Goal: Task Accomplishment & Management: Use online tool/utility

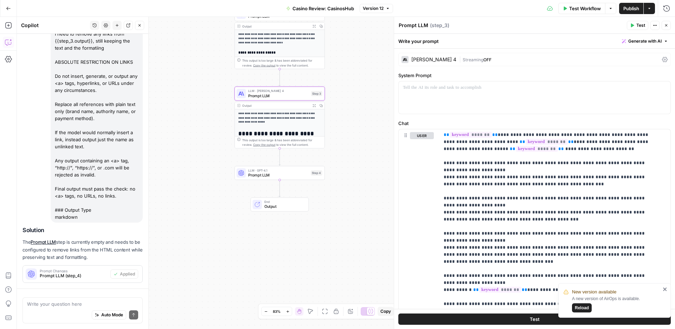
scroll to position [150, 0]
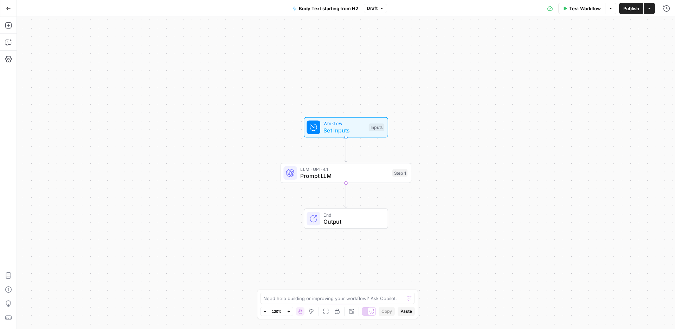
click at [7, 11] on button "Go Back" at bounding box center [8, 8] width 13 height 13
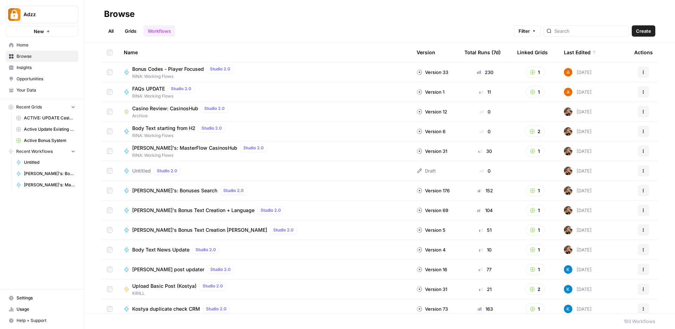
click at [132, 31] on link "Grids" at bounding box center [131, 30] width 20 height 11
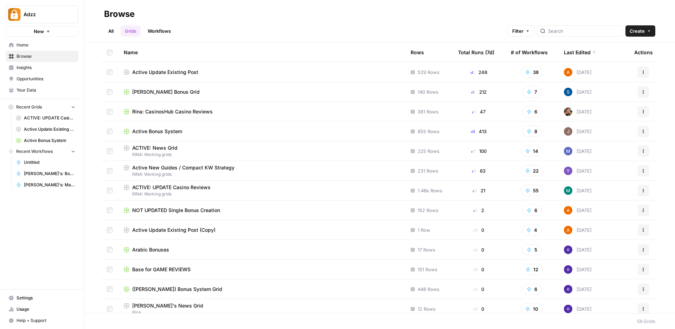
click at [162, 71] on span "Active Update Existing Post" at bounding box center [165, 72] width 66 height 7
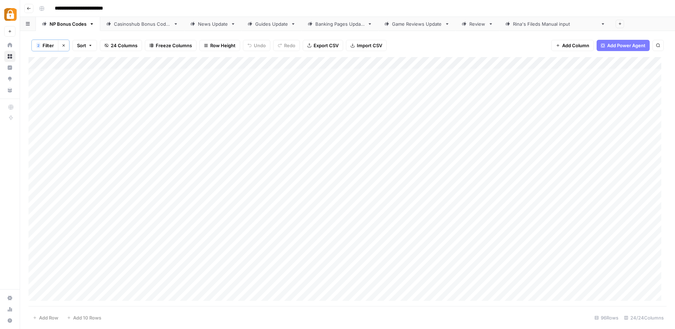
click at [429, 65] on div "Add Column" at bounding box center [347, 181] width 638 height 249
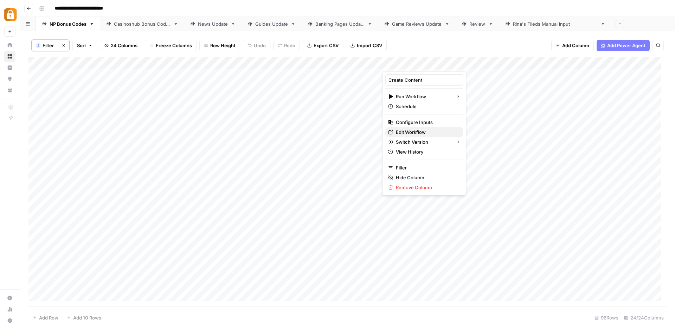
click at [407, 133] on span "Edit Workflow" at bounding box center [427, 131] width 62 height 7
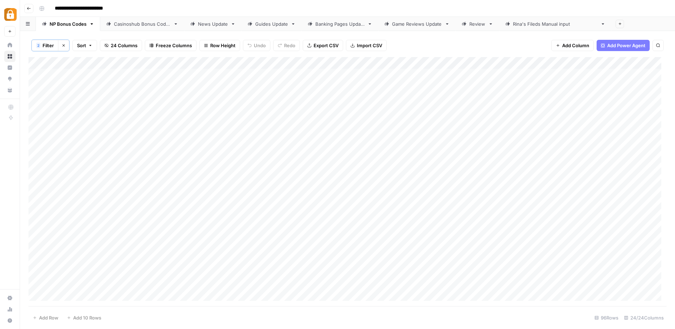
click at [429, 63] on div "Add Column" at bounding box center [347, 181] width 638 height 249
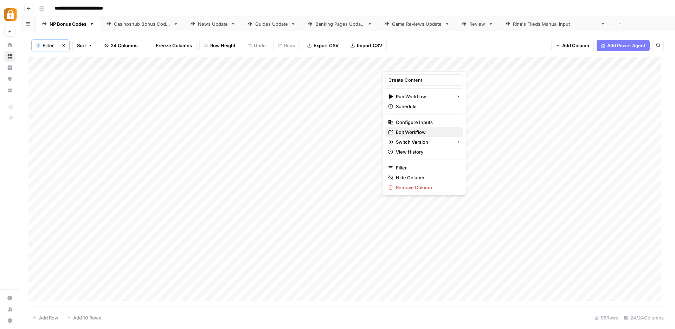
click at [413, 133] on span "Edit Workflow" at bounding box center [427, 131] width 62 height 7
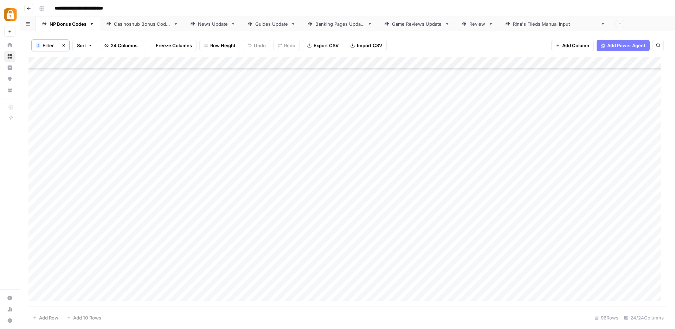
scroll to position [850, 0]
click at [127, 21] on div "Casinoshub Bonus Codes" at bounding box center [142, 23] width 57 height 7
click at [65, 24] on div "NP Bonus Codes" at bounding box center [68, 23] width 37 height 7
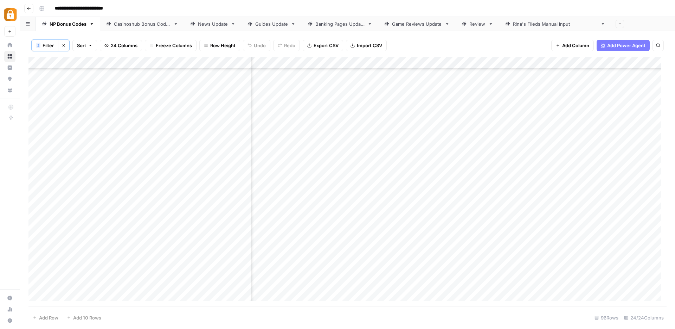
click at [390, 215] on div "Add Column" at bounding box center [347, 181] width 638 height 249
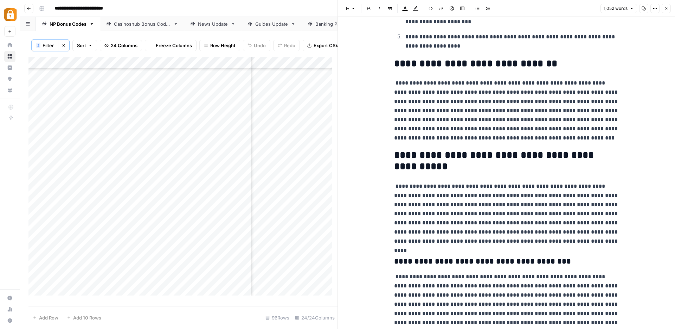
scroll to position [909, 0]
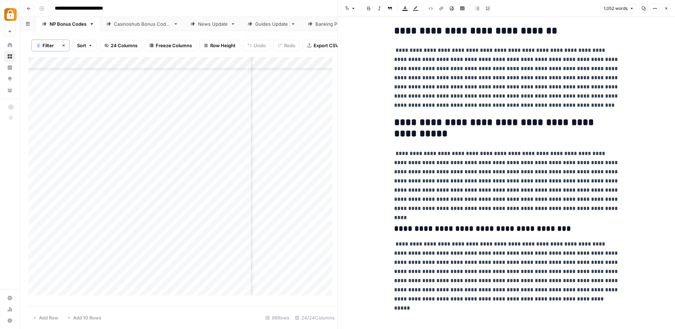
click at [668, 7] on icon "button" at bounding box center [667, 8] width 4 height 4
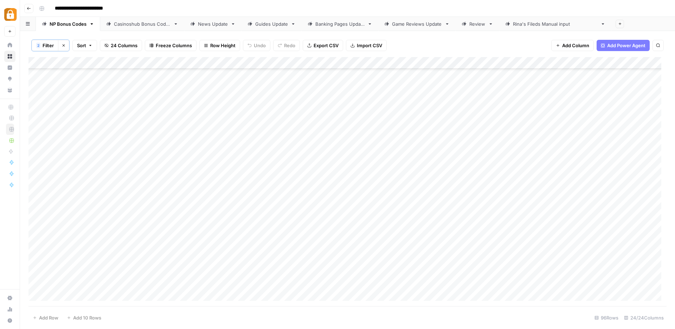
scroll to position [768, 0]
click at [429, 62] on div "Add Column" at bounding box center [347, 181] width 638 height 249
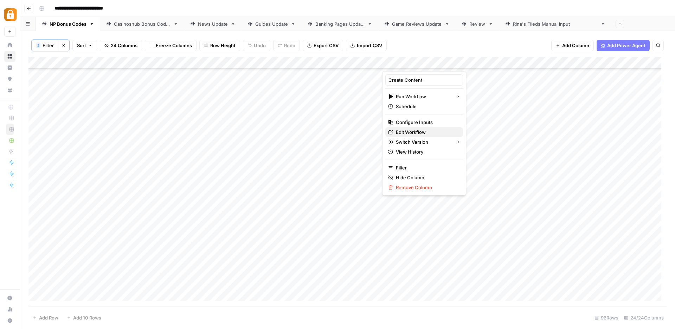
click at [406, 131] on span "Edit Workflow" at bounding box center [427, 131] width 62 height 7
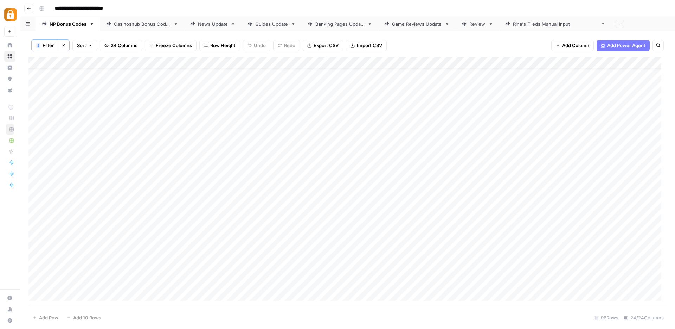
scroll to position [0, 0]
click at [135, 24] on div "Casinoshub Bonus Codes" at bounding box center [142, 23] width 57 height 7
click at [392, 61] on div "Add Column" at bounding box center [347, 180] width 638 height 249
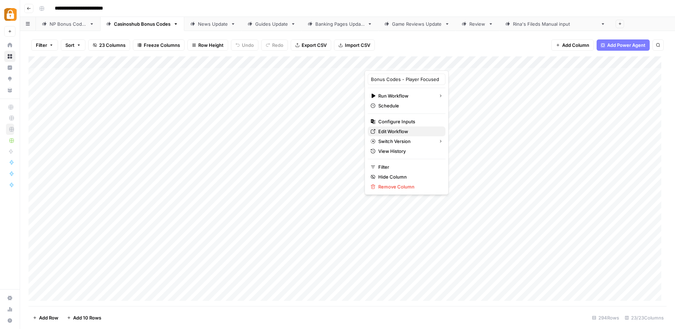
click at [382, 130] on span "Edit Workflow" at bounding box center [410, 131] width 62 height 7
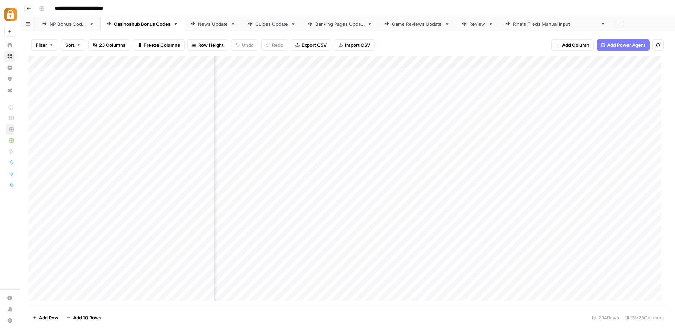
scroll to position [0, 1116]
click at [328, 65] on div "Add Column" at bounding box center [347, 180] width 638 height 249
click at [421, 80] on div "Add Column" at bounding box center [347, 180] width 638 height 249
click at [207, 24] on div "News Update" at bounding box center [213, 23] width 30 height 7
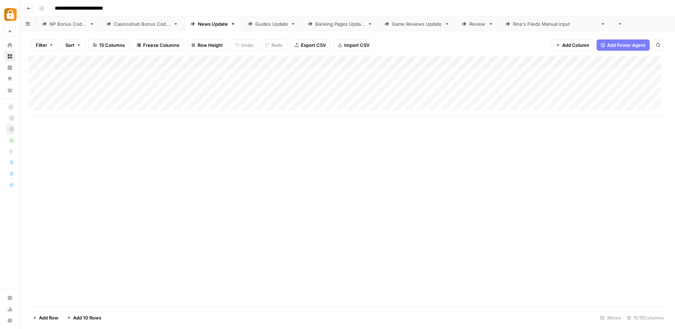
click at [139, 25] on div "Casinoshub Bonus Codes" at bounding box center [142, 23] width 57 height 7
drag, startPoint x: 406, startPoint y: 61, endPoint x: 454, endPoint y: 62, distance: 47.9
click at [454, 62] on div "Add Column" at bounding box center [347, 180] width 638 height 249
click at [259, 27] on link "Guides Update" at bounding box center [272, 24] width 60 height 14
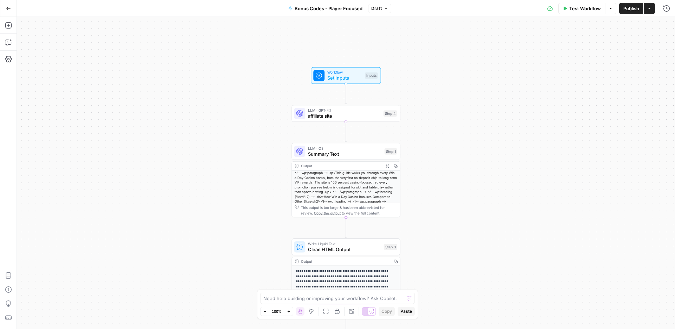
scroll to position [49, 0]
click at [324, 118] on span "affiliate site" at bounding box center [344, 115] width 72 height 7
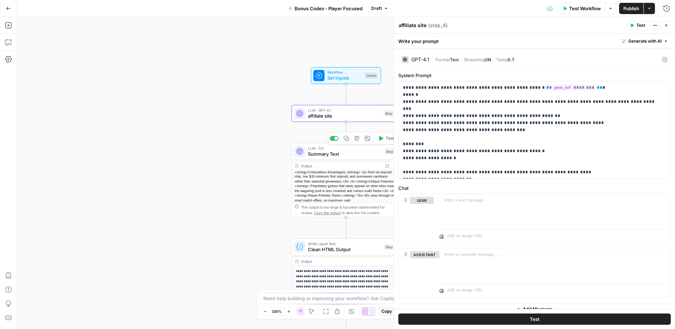
click at [357, 156] on span "Summary Text" at bounding box center [345, 153] width 74 height 7
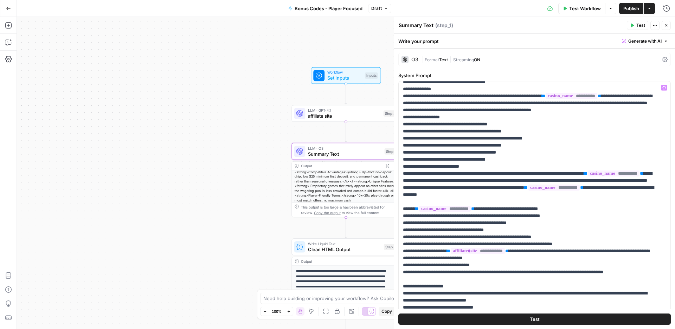
scroll to position [0, 0]
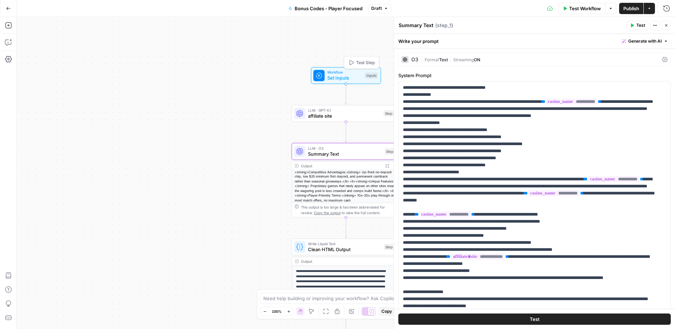
click at [356, 78] on span "Set Inputs" at bounding box center [345, 77] width 35 height 7
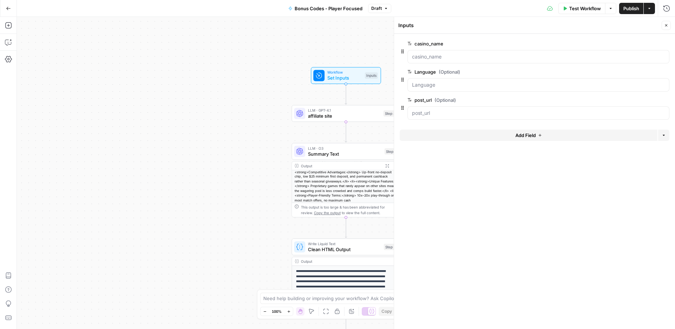
click at [668, 26] on icon "button" at bounding box center [667, 25] width 4 height 4
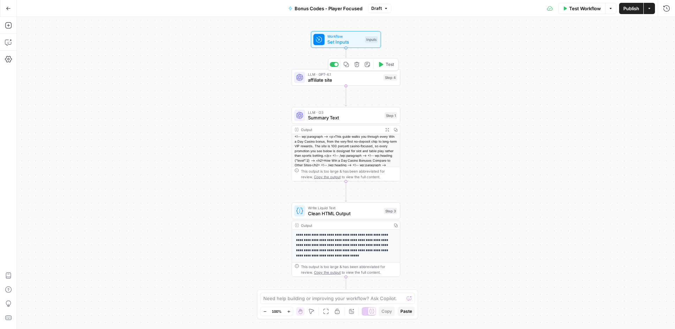
click at [352, 79] on span "affiliate site" at bounding box center [344, 79] width 72 height 7
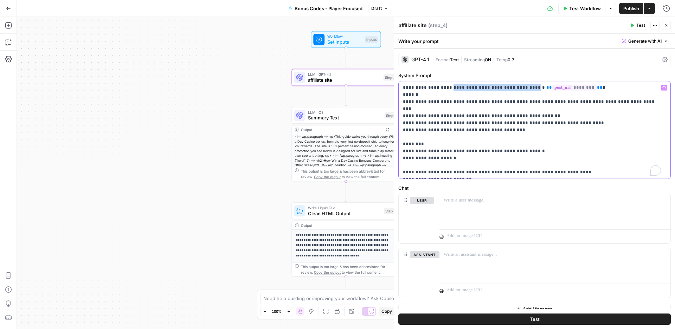
drag, startPoint x: 441, startPoint y: 88, endPoint x: 515, endPoint y: 89, distance: 74.6
click at [515, 89] on p "**********" at bounding box center [532, 129] width 258 height 91
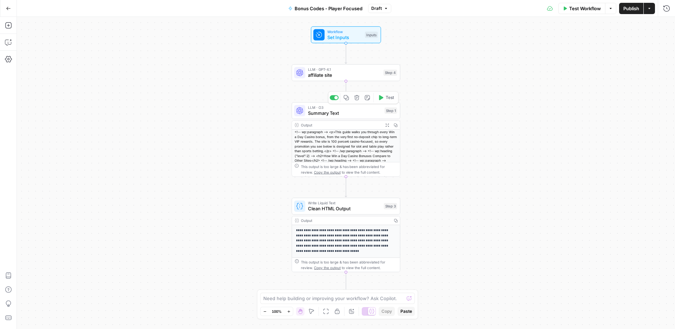
click at [342, 73] on span "affiliate site" at bounding box center [344, 74] width 72 height 7
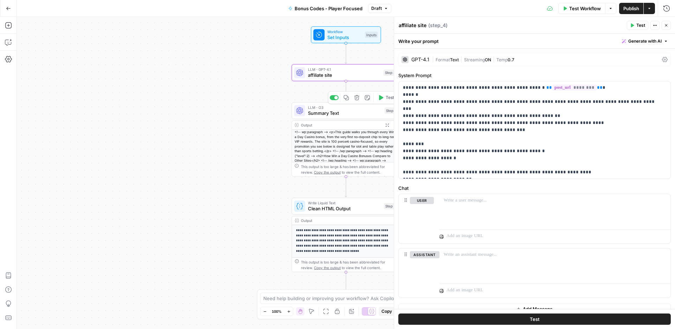
click at [318, 110] on span "Summary Text" at bounding box center [345, 112] width 74 height 7
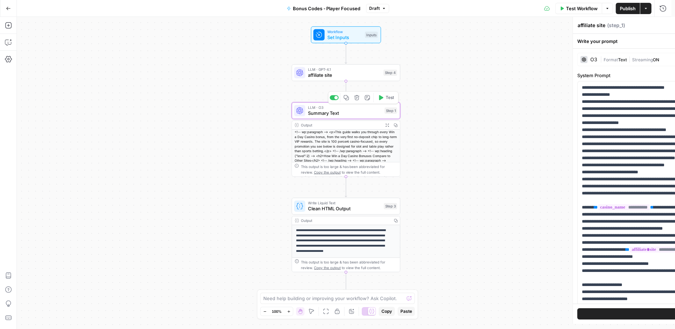
type textarea "Summary Text"
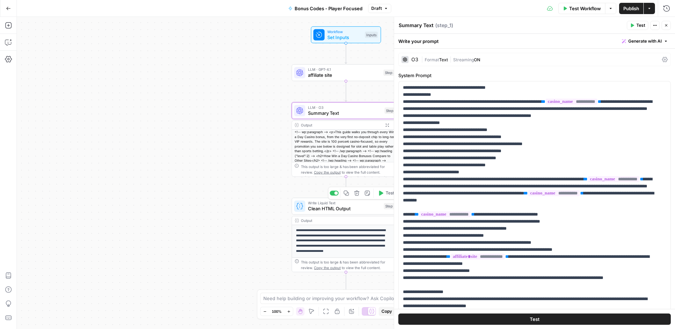
click at [351, 208] on span "Clean HTML Output" at bounding box center [344, 208] width 73 height 7
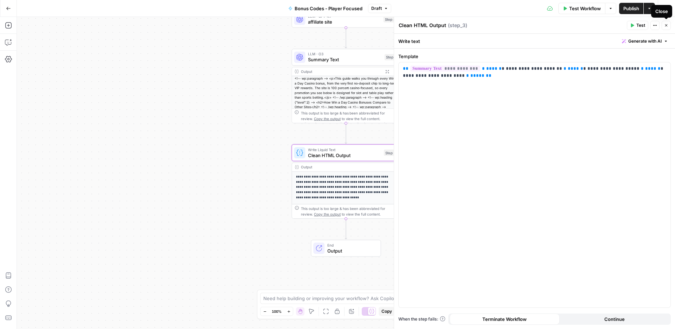
click at [667, 24] on icon "button" at bounding box center [667, 25] width 4 height 4
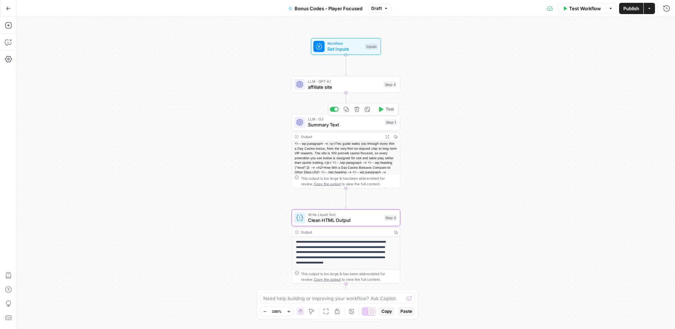
click at [323, 123] on span "Summary Text" at bounding box center [345, 124] width 74 height 7
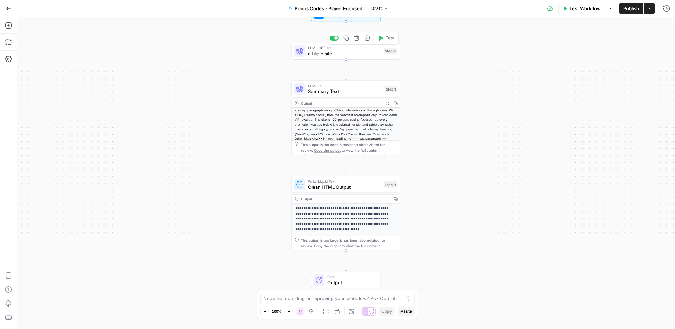
click at [311, 50] on span "affiliate site" at bounding box center [344, 53] width 72 height 7
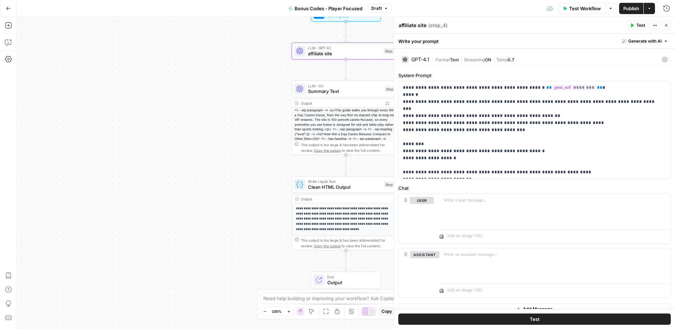
click at [666, 25] on icon "button" at bounding box center [667, 25] width 4 height 4
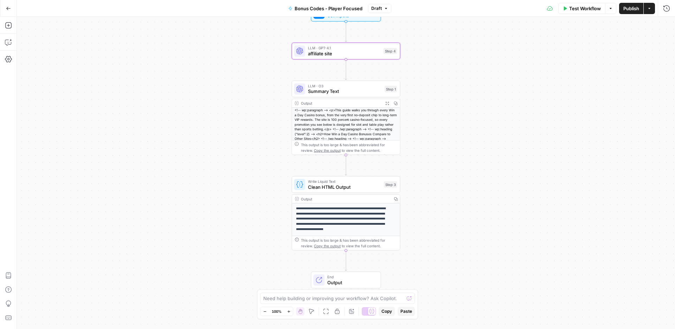
click at [384, 7] on icon "button" at bounding box center [386, 8] width 4 height 4
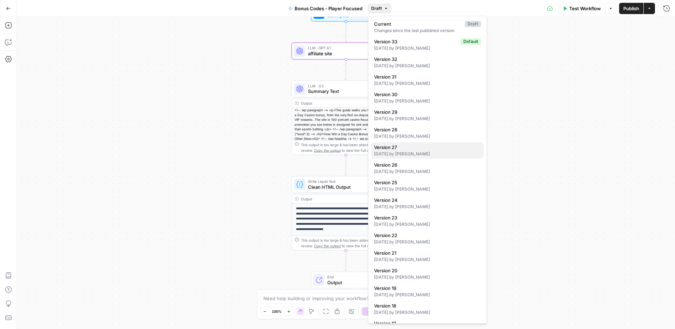
click at [387, 152] on div "3 days ago by Annie null" at bounding box center [427, 154] width 107 height 6
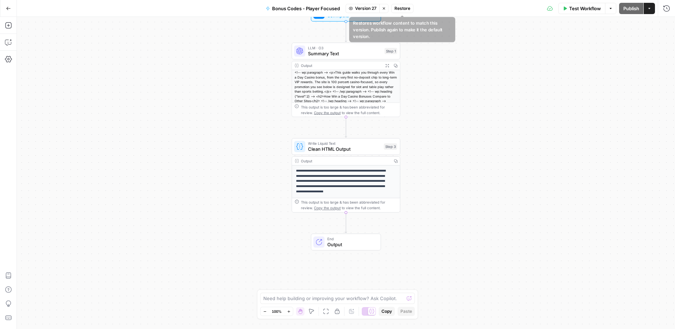
click at [407, 9] on span "Restore" at bounding box center [403, 8] width 16 height 6
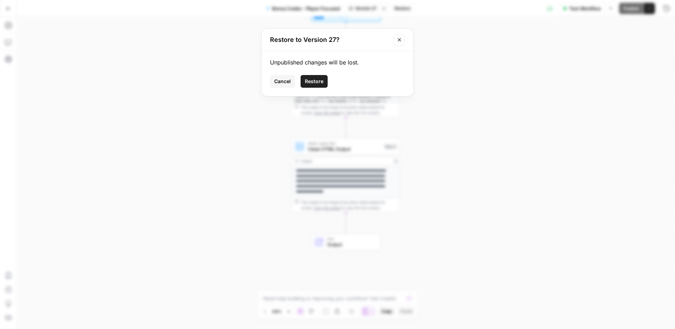
click at [317, 79] on span "Restore" at bounding box center [314, 81] width 19 height 7
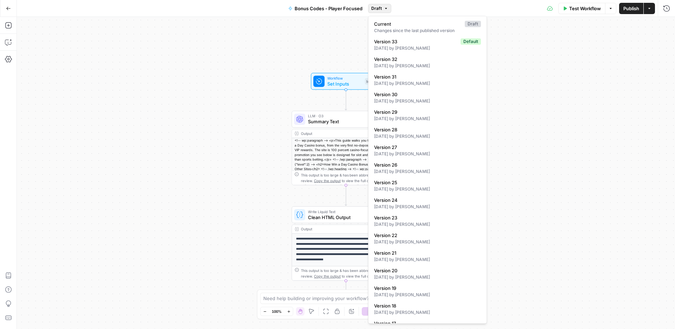
click at [380, 7] on span "Draft" at bounding box center [376, 8] width 11 height 6
click at [404, 148] on span "Version 27" at bounding box center [426, 147] width 104 height 7
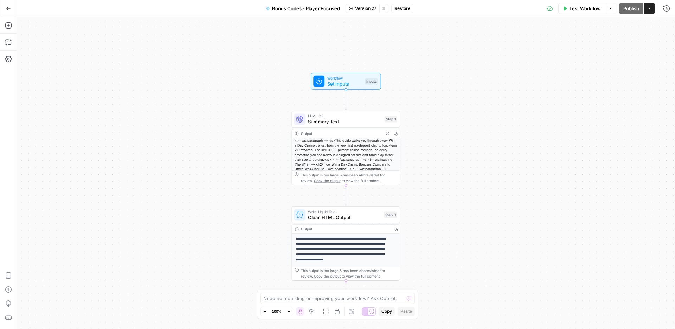
click at [397, 9] on span "Restore" at bounding box center [403, 8] width 16 height 6
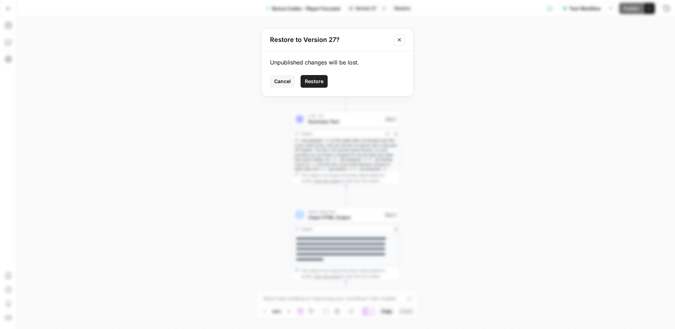
click at [307, 81] on span "Restore" at bounding box center [314, 81] width 19 height 7
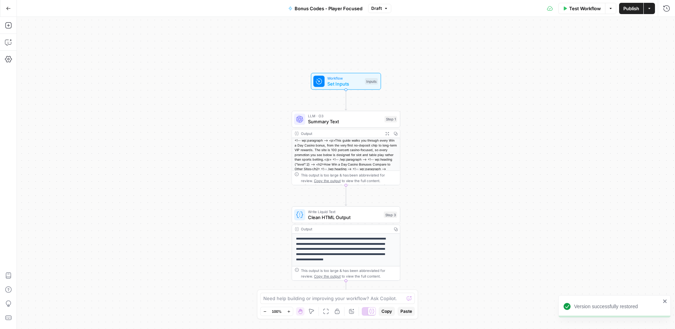
click at [628, 6] on span "Publish" at bounding box center [632, 8] width 16 height 7
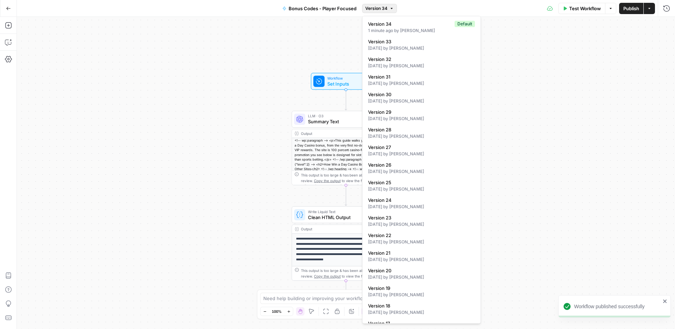
click at [385, 9] on span "Version 34" at bounding box center [376, 8] width 22 height 6
click at [379, 116] on div "3 days ago by Rina null" at bounding box center [421, 118] width 107 height 6
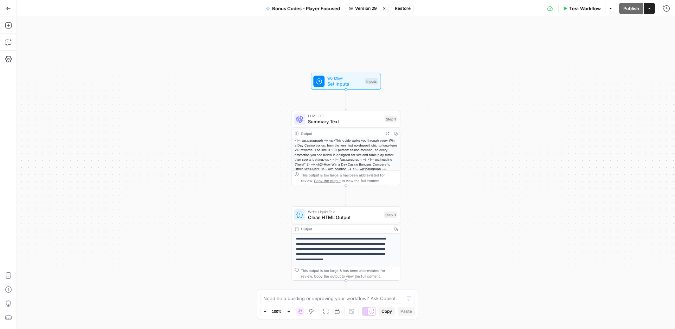
click at [358, 114] on span "LLM · O3" at bounding box center [345, 116] width 74 height 6
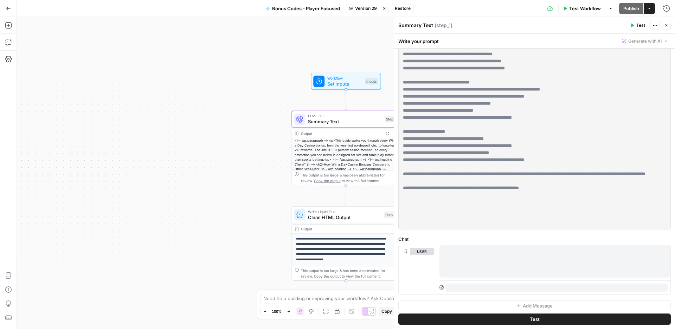
scroll to position [145, 0]
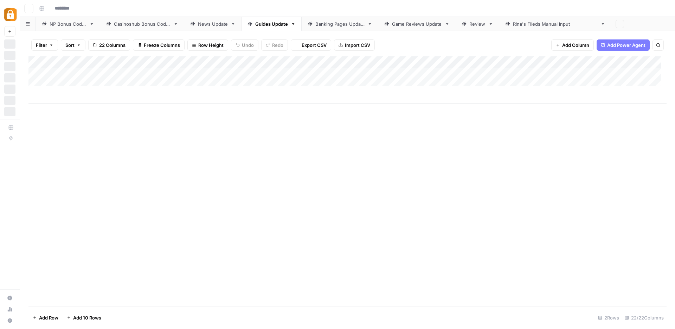
type input "**********"
click at [144, 24] on div "Casinoshub Bonus Codes" at bounding box center [142, 23] width 57 height 7
drag, startPoint x: 215, startPoint y: 59, endPoint x: 300, endPoint y: 72, distance: 85.7
click at [300, 72] on div "Add Column" at bounding box center [347, 180] width 638 height 249
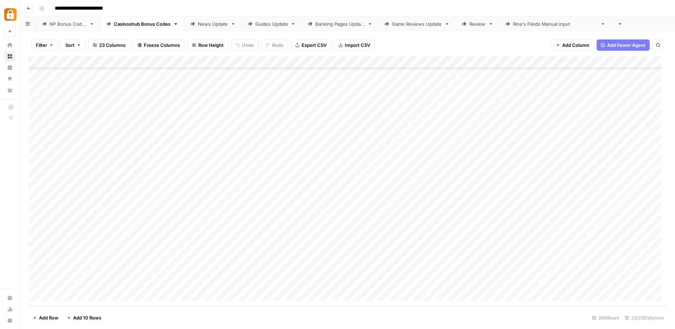
click at [285, 63] on div "Add Column" at bounding box center [347, 180] width 638 height 249
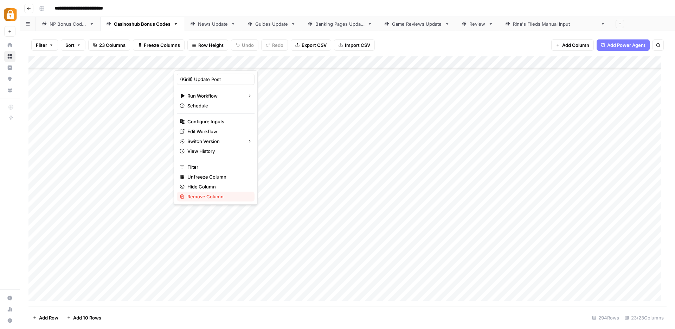
click at [206, 200] on button "Remove Column" at bounding box center [216, 196] width 78 height 10
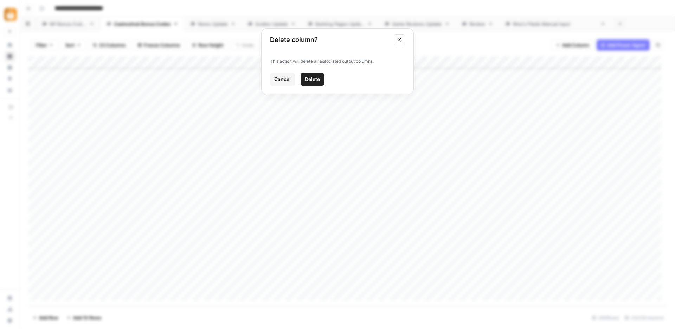
click at [317, 81] on span "Delete" at bounding box center [312, 79] width 15 height 7
click at [566, 45] on span "Add Column" at bounding box center [575, 45] width 27 height 7
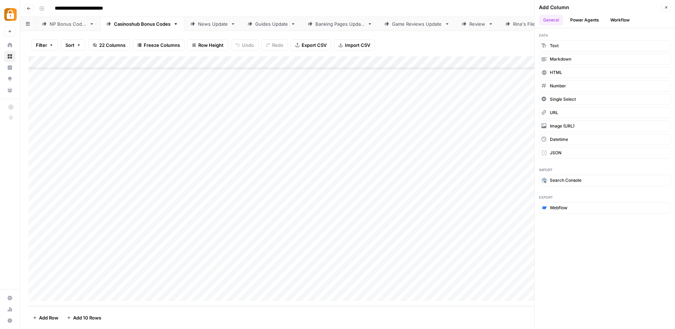
click at [624, 17] on button "Workflow" at bounding box center [620, 20] width 28 height 11
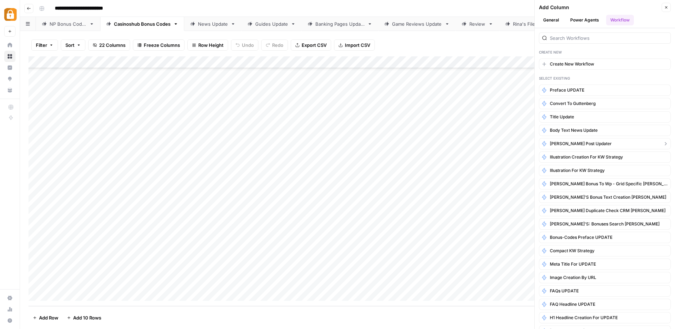
click at [576, 144] on span "[PERSON_NAME] post updater" at bounding box center [581, 143] width 62 height 6
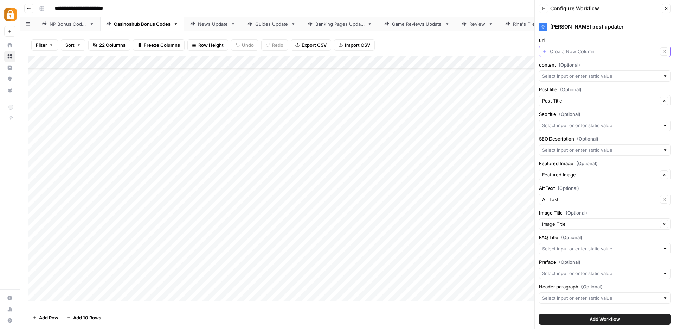
click at [570, 51] on input "url" at bounding box center [604, 51] width 108 height 7
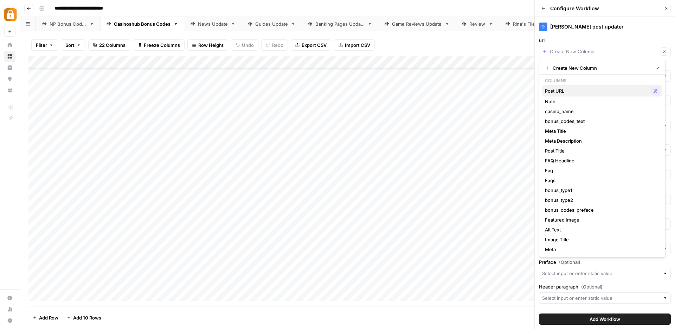
click at [562, 90] on span "Post URL" at bounding box center [596, 90] width 103 height 7
type input "Post URL"
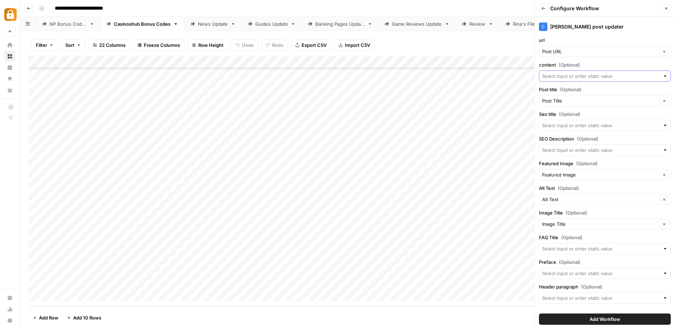
click at [558, 77] on input "content (Optional)" at bounding box center [601, 75] width 118 height 7
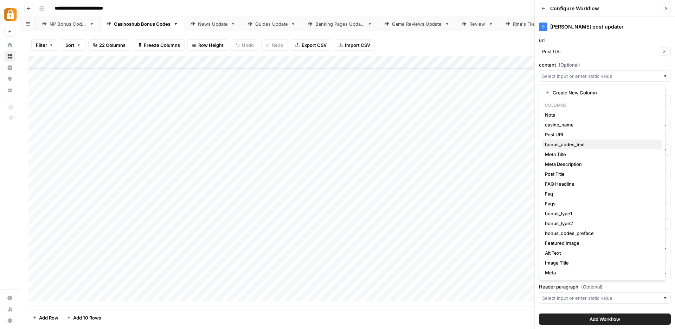
click at [562, 144] on span "bonus_codes_text" at bounding box center [601, 144] width 112 height 7
type input "bonus_codes_text"
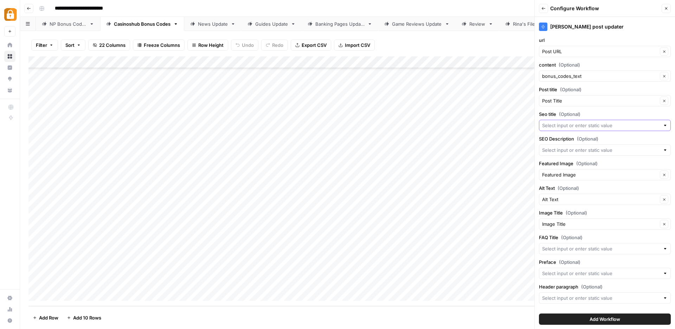
click at [571, 126] on input "Seo title (Optional)" at bounding box center [601, 125] width 118 height 7
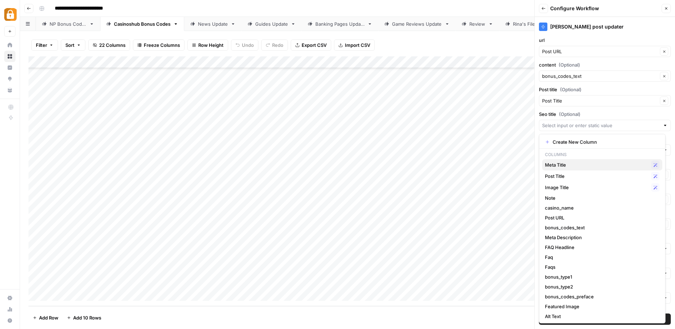
click at [566, 163] on span "Meta Title" at bounding box center [596, 164] width 103 height 7
type input "Meta Title"
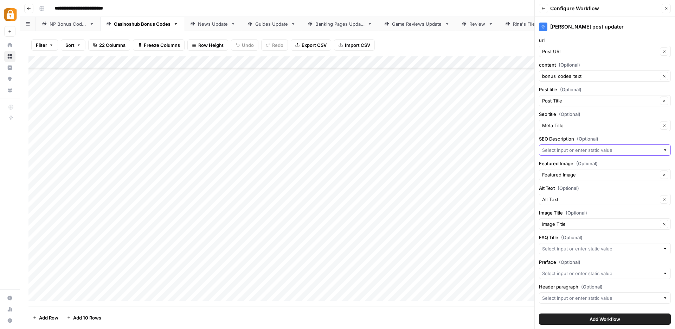
click at [568, 151] on input "SEO Description (Optional)" at bounding box center [601, 149] width 118 height 7
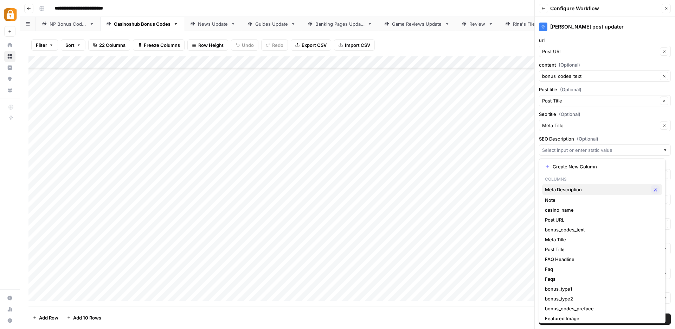
click at [567, 187] on span "Meta Description" at bounding box center [596, 189] width 103 height 7
type input "Meta Description"
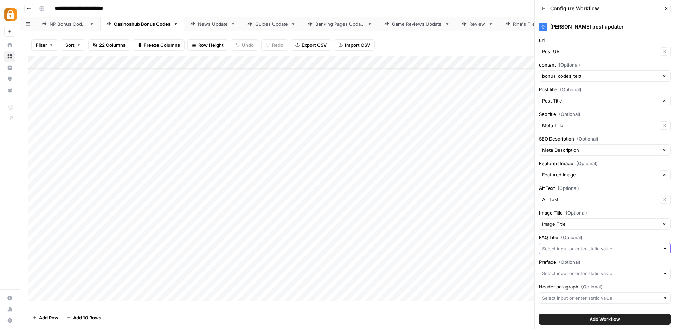
click at [555, 250] on input "FAQ Title (Optional)" at bounding box center [601, 248] width 118 height 7
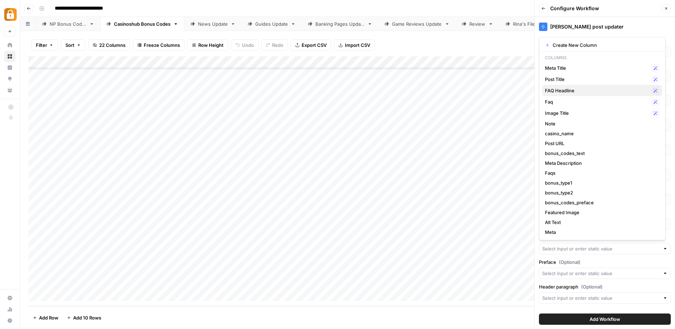
click at [577, 90] on span "FAQ Headline" at bounding box center [596, 90] width 103 height 7
type input "FAQ Headline"
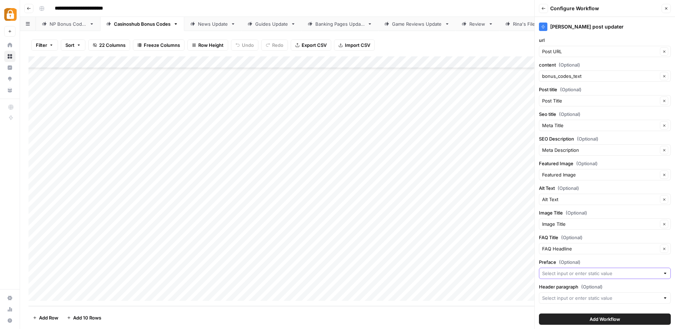
click at [571, 271] on input "Preface (Optional)" at bounding box center [601, 272] width 118 height 7
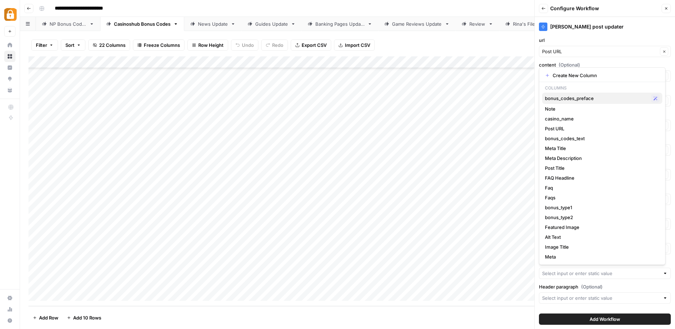
click at [558, 97] on span "bonus_codes_preface" at bounding box center [596, 98] width 103 height 7
type input "bonus_codes_preface"
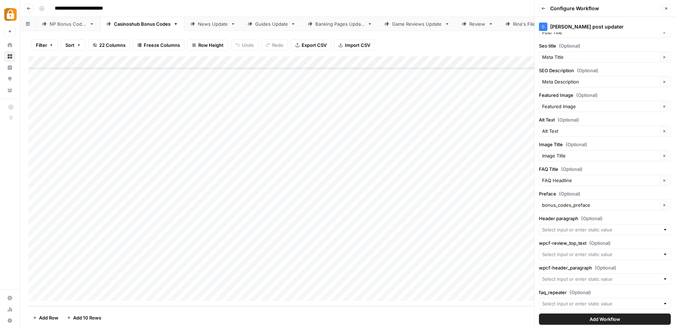
scroll to position [72, 0]
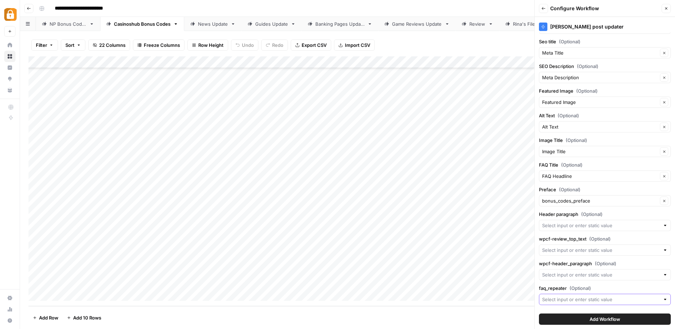
click at [568, 298] on input "faq_repeater (Optional)" at bounding box center [601, 298] width 118 height 7
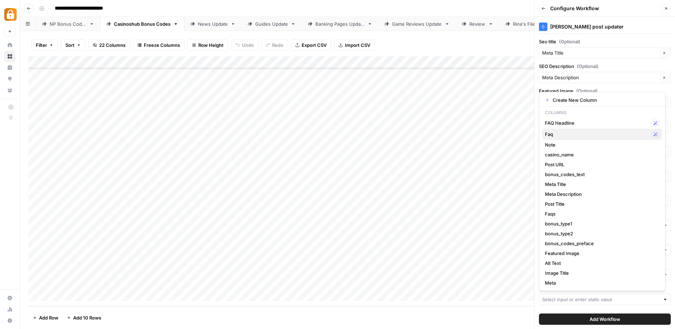
click at [561, 134] on span "Faq" at bounding box center [596, 134] width 103 height 7
type input "Faq"
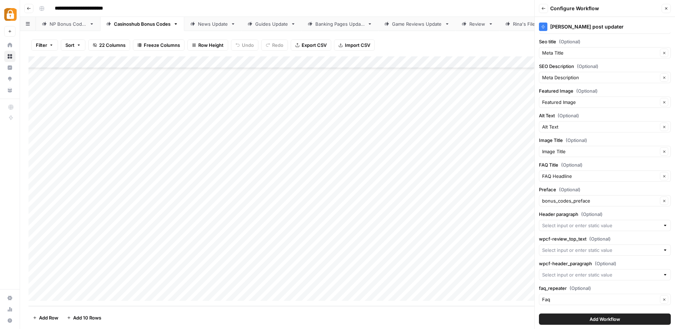
click at [626, 317] on button "Add Workflow" at bounding box center [605, 318] width 132 height 11
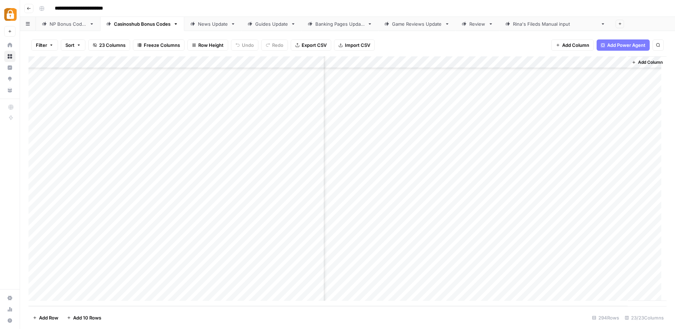
scroll to position [3295, 1201]
drag, startPoint x: 592, startPoint y: 63, endPoint x: 286, endPoint y: 84, distance: 306.4
click at [286, 84] on div "Add Column" at bounding box center [347, 180] width 638 height 249
click at [200, 24] on div "News Update" at bounding box center [213, 23] width 30 height 7
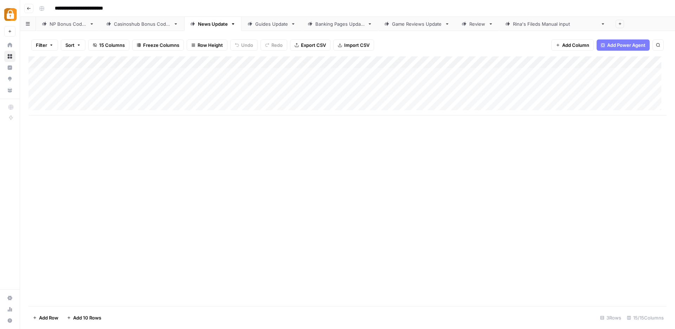
click at [256, 26] on div "Guides Update" at bounding box center [271, 23] width 33 height 7
click at [330, 29] on link "Banking Pages Update" at bounding box center [340, 24] width 77 height 14
click at [411, 28] on link "Game Reviews Update" at bounding box center [417, 24] width 77 height 14
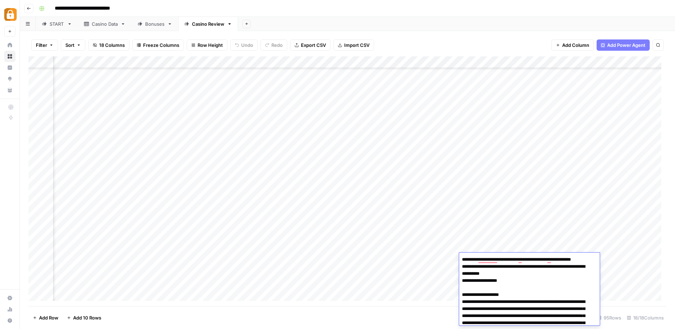
scroll to position [1557, 0]
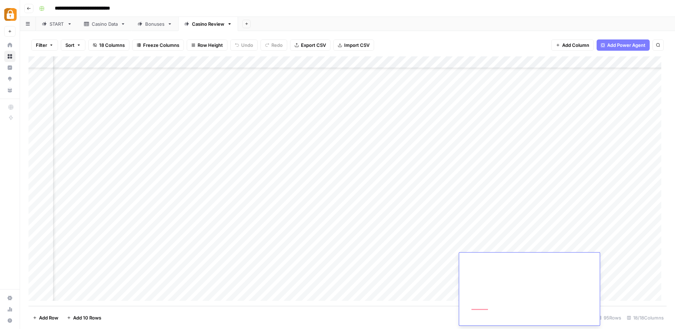
click at [413, 278] on div "Add Column" at bounding box center [347, 180] width 638 height 249
click at [246, 63] on div "Add Column" at bounding box center [347, 180] width 638 height 249
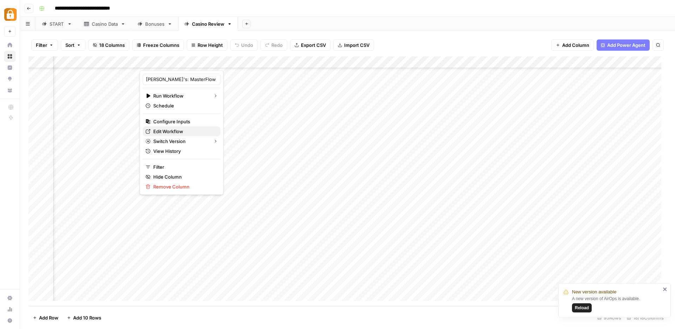
click at [160, 131] on span "Edit Workflow" at bounding box center [184, 131] width 62 height 7
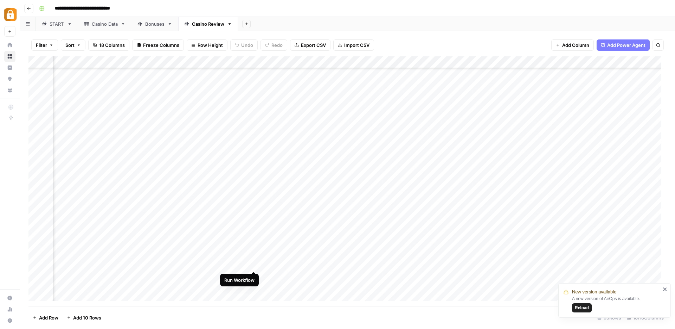
click at [254, 264] on div "Add Column" at bounding box center [347, 180] width 638 height 249
click at [666, 289] on icon "close" at bounding box center [665, 289] width 4 height 4
click at [312, 263] on div "Add Column" at bounding box center [347, 180] width 638 height 249
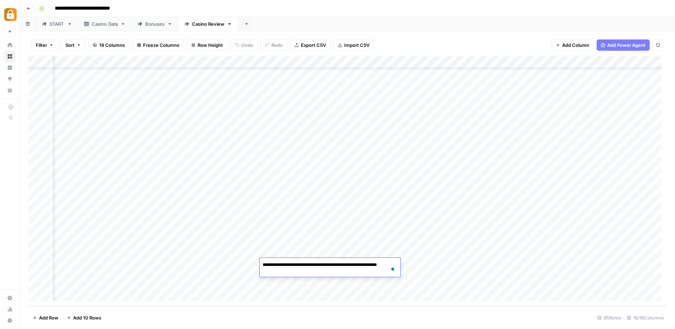
click at [434, 262] on div "Add Column" at bounding box center [347, 180] width 638 height 249
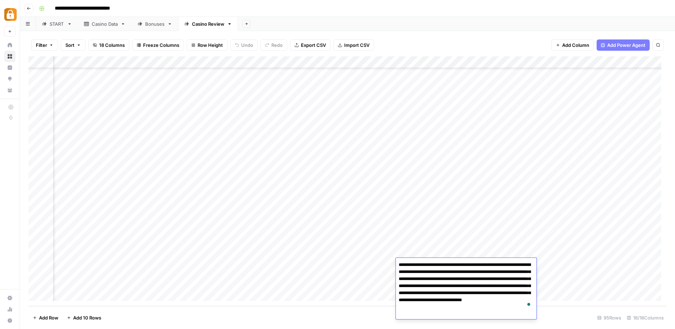
click at [434, 262] on textarea "**********" at bounding box center [466, 286] width 141 height 52
click at [354, 285] on div "Add Column" at bounding box center [347, 180] width 638 height 249
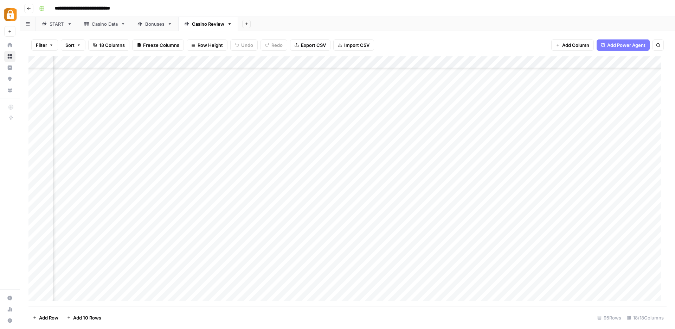
click at [488, 263] on div "Add Column" at bounding box center [347, 180] width 638 height 249
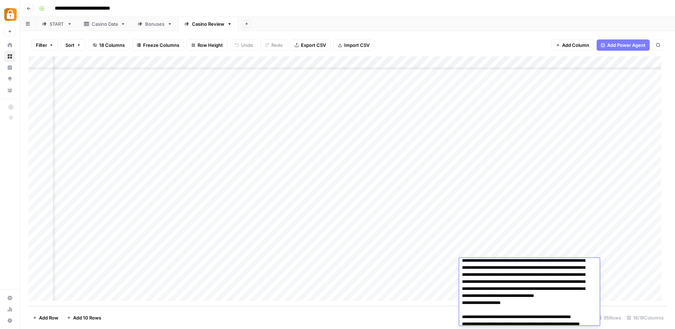
scroll to position [726, 0]
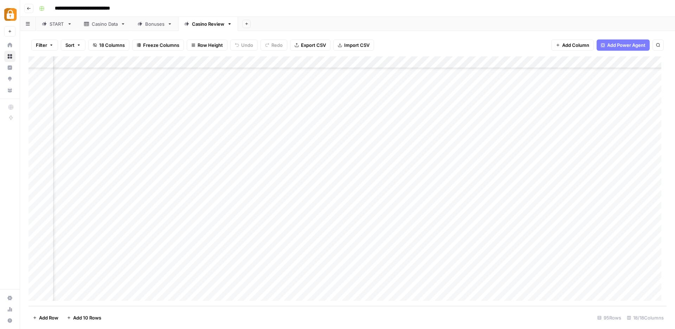
click at [428, 276] on div "Add Column" at bounding box center [347, 180] width 638 height 249
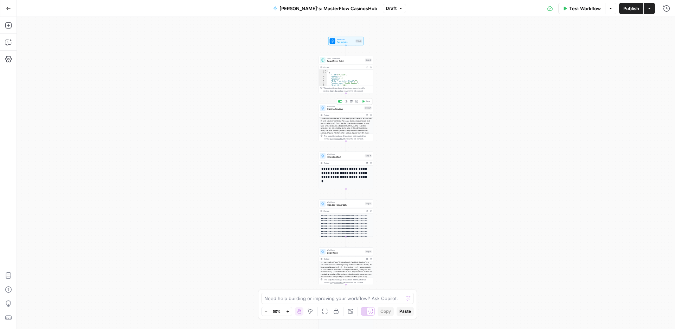
click at [337, 110] on span "Casino Review" at bounding box center [345, 109] width 36 height 4
type input "Casino Review: CasinosHub"
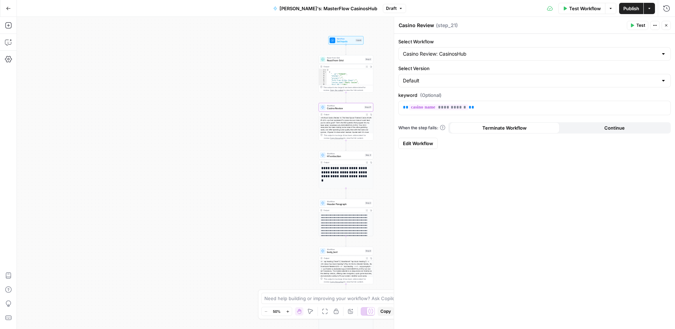
scroll to position [44, 0]
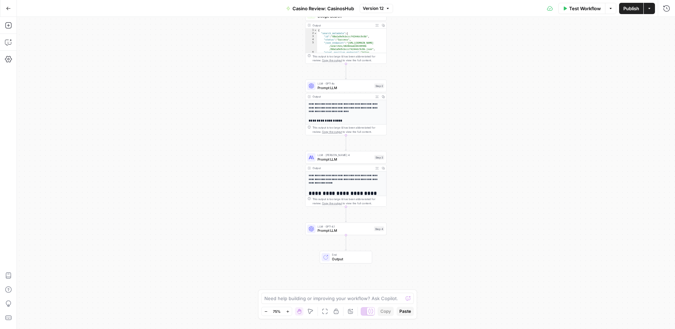
click at [338, 233] on span "Prompt LLM" at bounding box center [345, 230] width 54 height 5
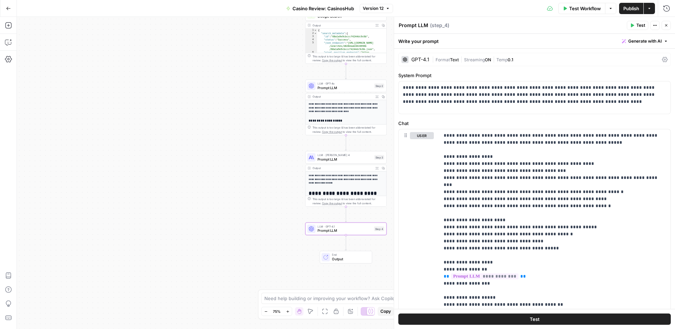
click at [352, 160] on span "Prompt LLM" at bounding box center [345, 158] width 55 height 5
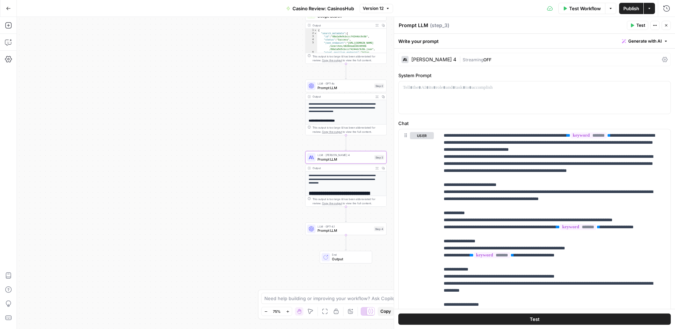
click at [662, 59] on icon at bounding box center [665, 60] width 6 height 6
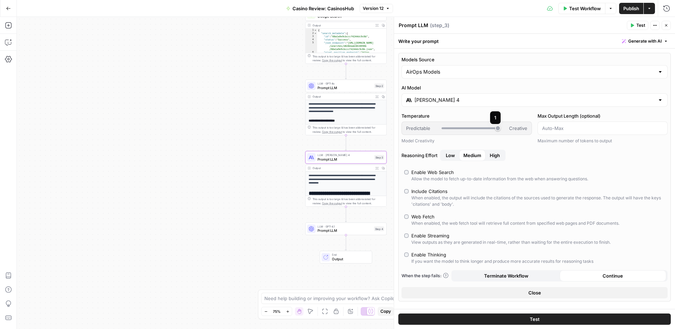
drag, startPoint x: 495, startPoint y: 128, endPoint x: 464, endPoint y: 127, distance: 31.3
click at [464, 127] on div at bounding box center [470, 128] width 56 height 7
click at [450, 128] on div at bounding box center [470, 128] width 56 height 2
click at [512, 128] on span "Creative" at bounding box center [518, 128] width 18 height 7
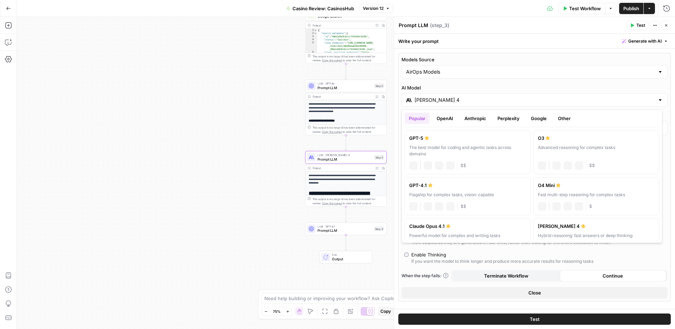
click at [500, 103] on input "[PERSON_NAME] 4" at bounding box center [535, 99] width 240 height 7
click at [591, 231] on label "[PERSON_NAME] 4 Hybrid reasoning: fast answers or deep thinking anthropic Visio…" at bounding box center [597, 237] width 126 height 38
click at [603, 224] on div "[PERSON_NAME] 4" at bounding box center [596, 225] width 117 height 7
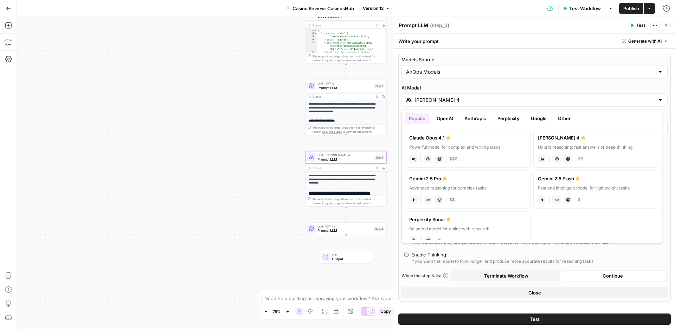
scroll to position [82, 0]
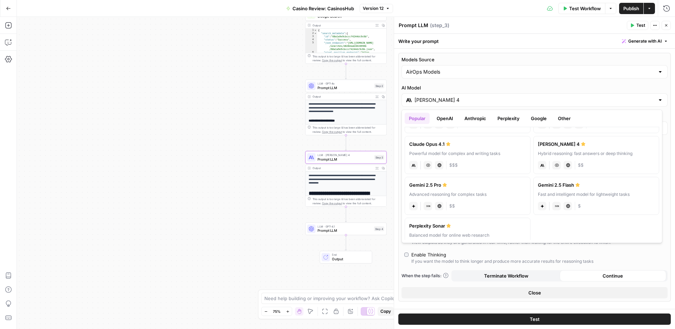
click at [578, 146] on div "[PERSON_NAME] 4" at bounding box center [596, 143] width 117 height 7
click at [580, 160] on div "anthropic Vision Capabilities Live Web Research $$" at bounding box center [596, 164] width 117 height 10
click at [586, 230] on div "GPT-5 The best model for coding and agentic tasks across domains chat Vision Ca…" at bounding box center [532, 183] width 255 height 113
click at [458, 98] on input "[PERSON_NAME] 4" at bounding box center [535, 99] width 240 height 7
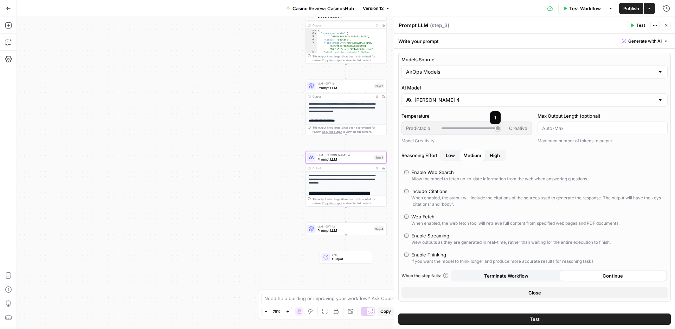
drag, startPoint x: 495, startPoint y: 129, endPoint x: 479, endPoint y: 130, distance: 15.5
click at [479, 130] on div at bounding box center [470, 128] width 56 height 7
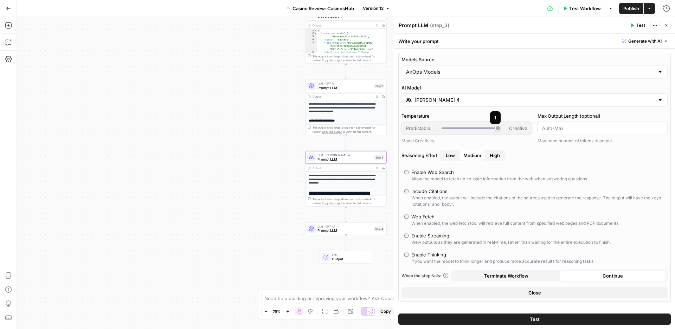
click at [454, 128] on div at bounding box center [470, 128] width 56 height 2
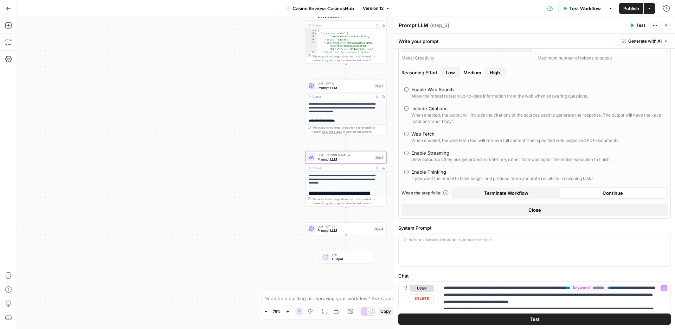
scroll to position [6, 0]
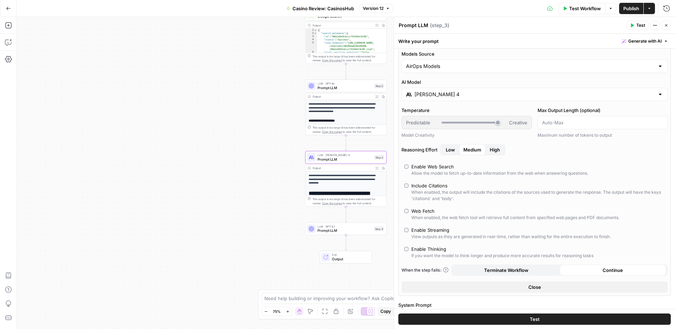
click at [460, 97] on input "[PERSON_NAME] 4" at bounding box center [535, 94] width 240 height 7
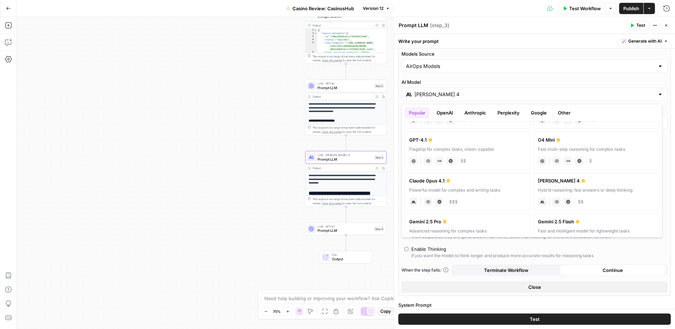
scroll to position [50, 0]
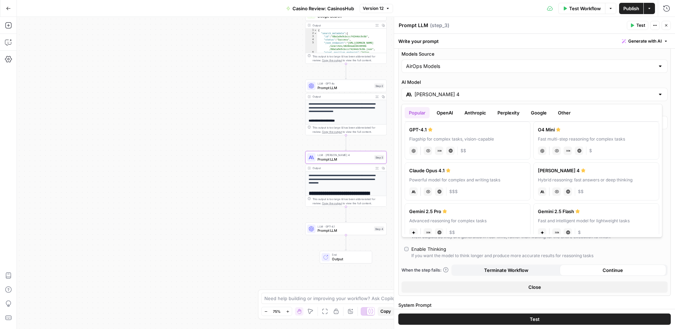
click at [494, 147] on div "chat Vision Capabilities JSON Mode Live Web Research $$" at bounding box center [467, 150] width 117 height 10
type input "GPT-4.1"
type input "***"
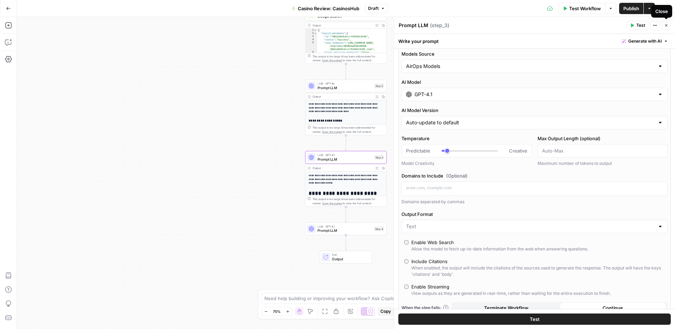
click at [664, 26] on button "Close" at bounding box center [666, 25] width 9 height 9
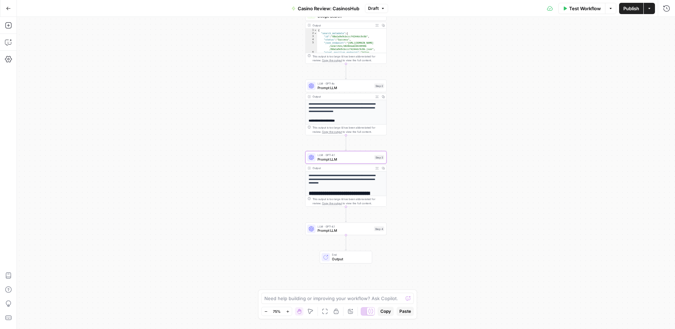
click at [359, 231] on span "Prompt LLM" at bounding box center [345, 230] width 54 height 5
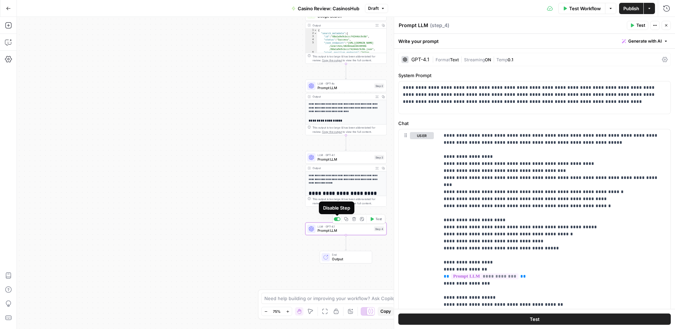
click at [336, 217] on div at bounding box center [337, 219] width 7 height 4
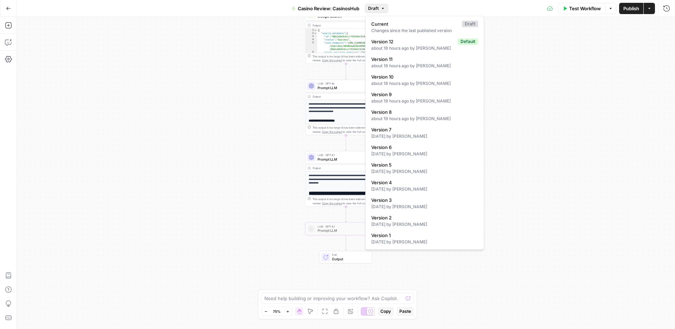
click at [372, 8] on span "Draft" at bounding box center [373, 8] width 11 height 6
click at [561, 72] on div "**********" at bounding box center [346, 173] width 659 height 312
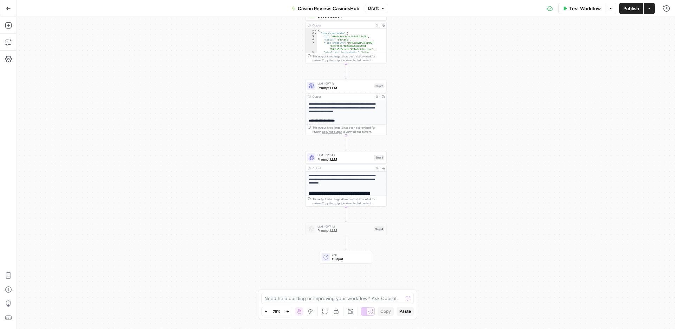
click at [628, 11] on span "Publish" at bounding box center [632, 8] width 16 height 7
